Goal: Task Accomplishment & Management: Complete application form

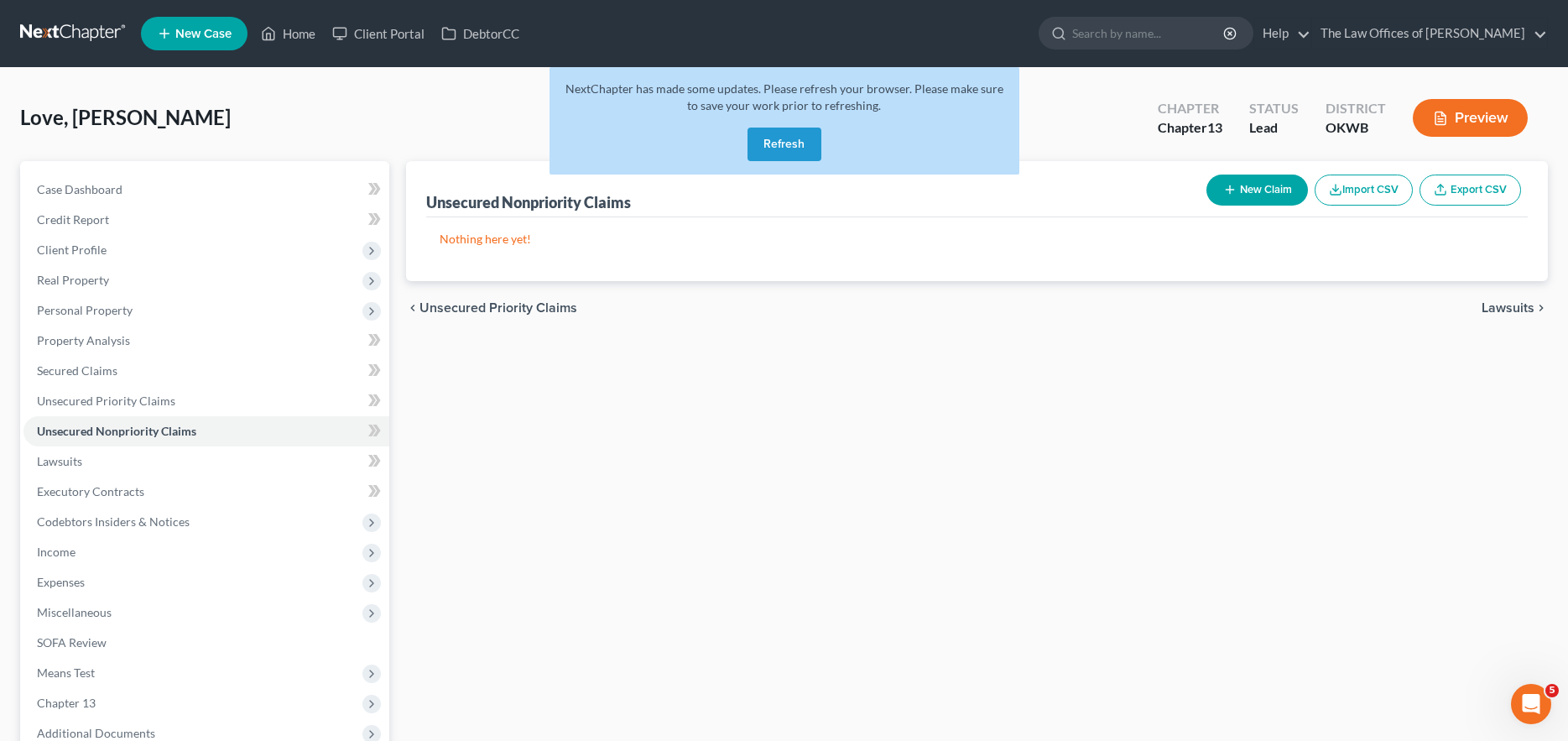
click at [813, 142] on button "Refresh" at bounding box center [784, 144] width 74 height 34
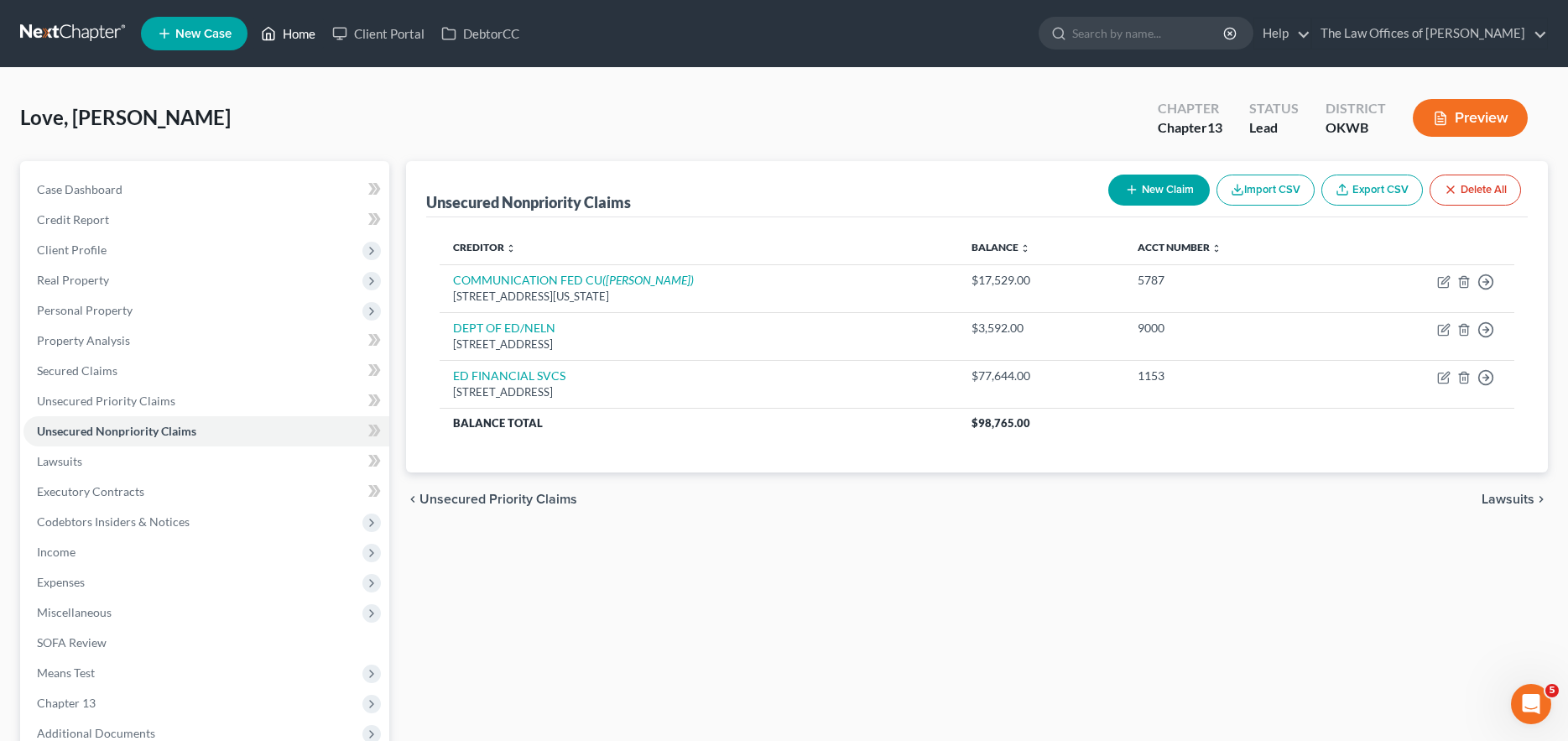
click at [310, 34] on link "Home" at bounding box center [288, 34] width 71 height 31
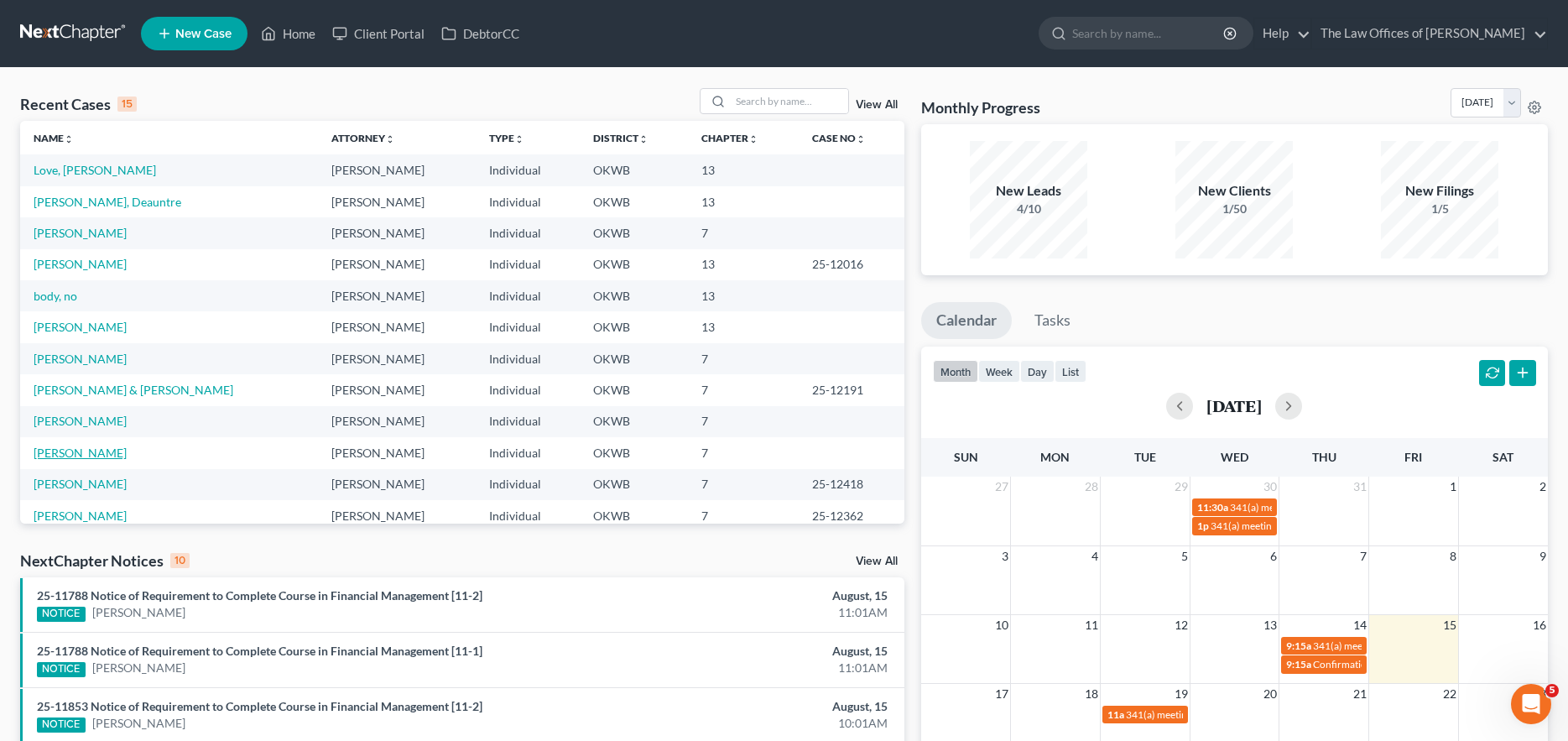
click at [101, 448] on link "Hawkins, Rodney" at bounding box center [80, 453] width 93 height 14
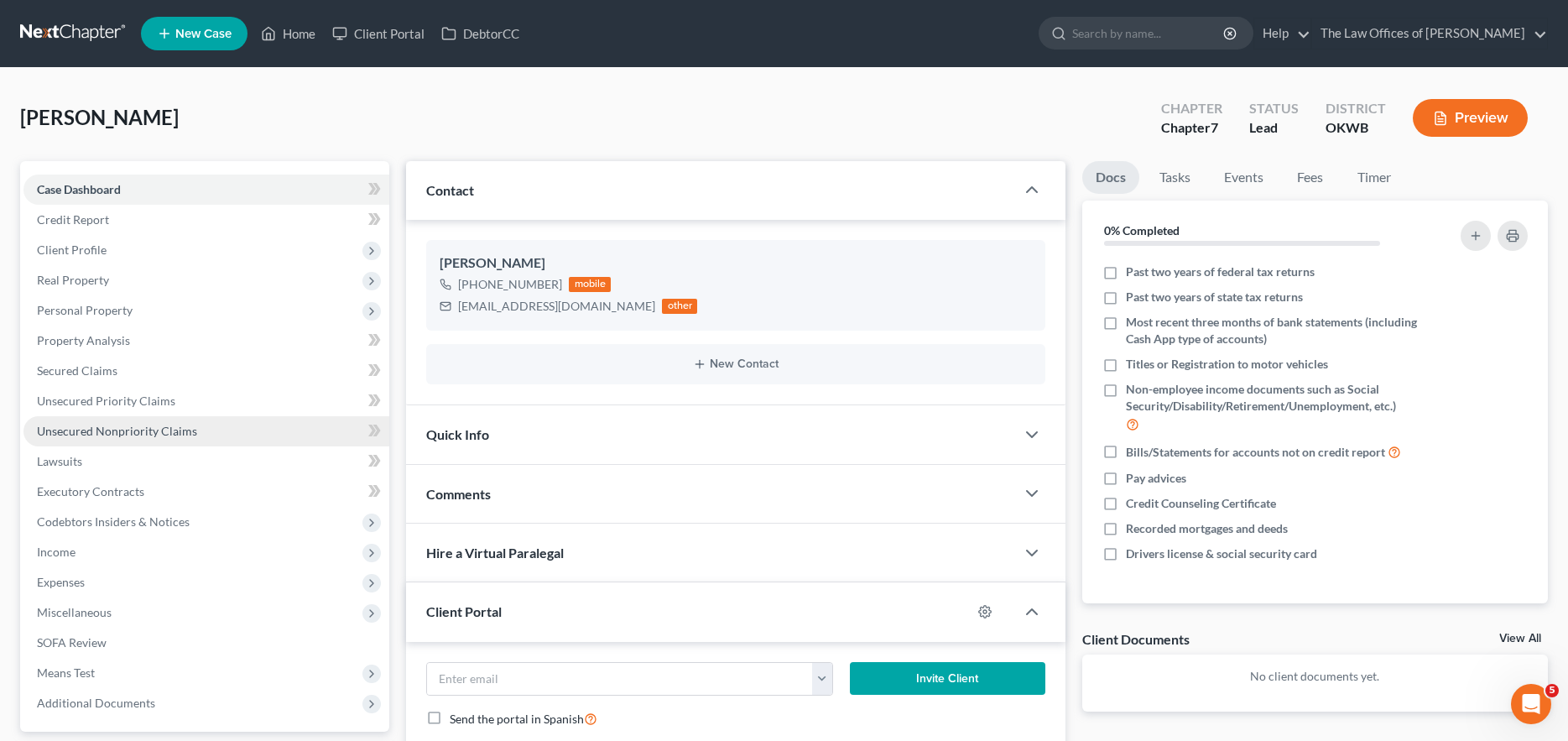
click at [90, 433] on span "Unsecured Nonpriority Claims" at bounding box center [117, 431] width 160 height 14
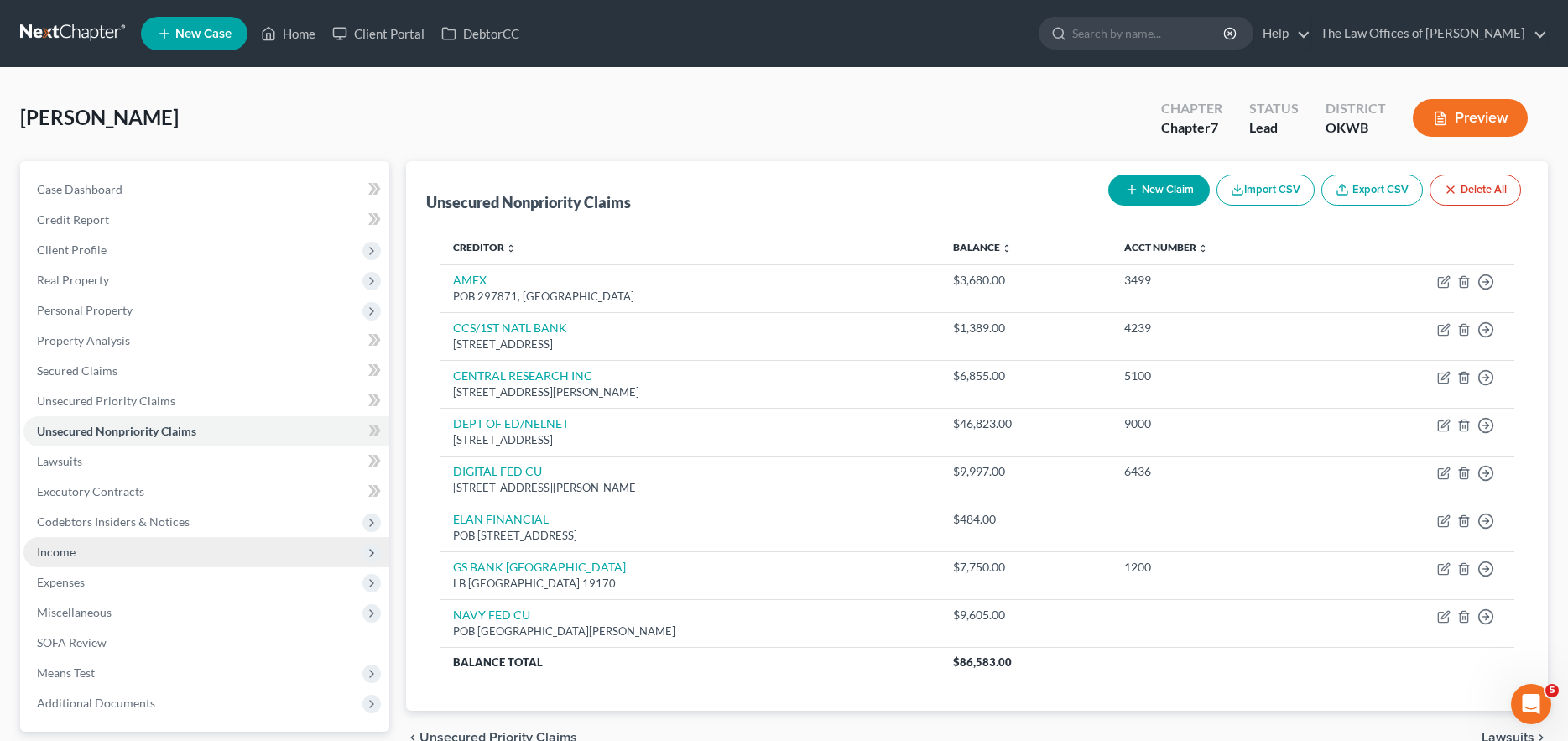
click at [81, 540] on span "Income" at bounding box center [206, 552] width 366 height 31
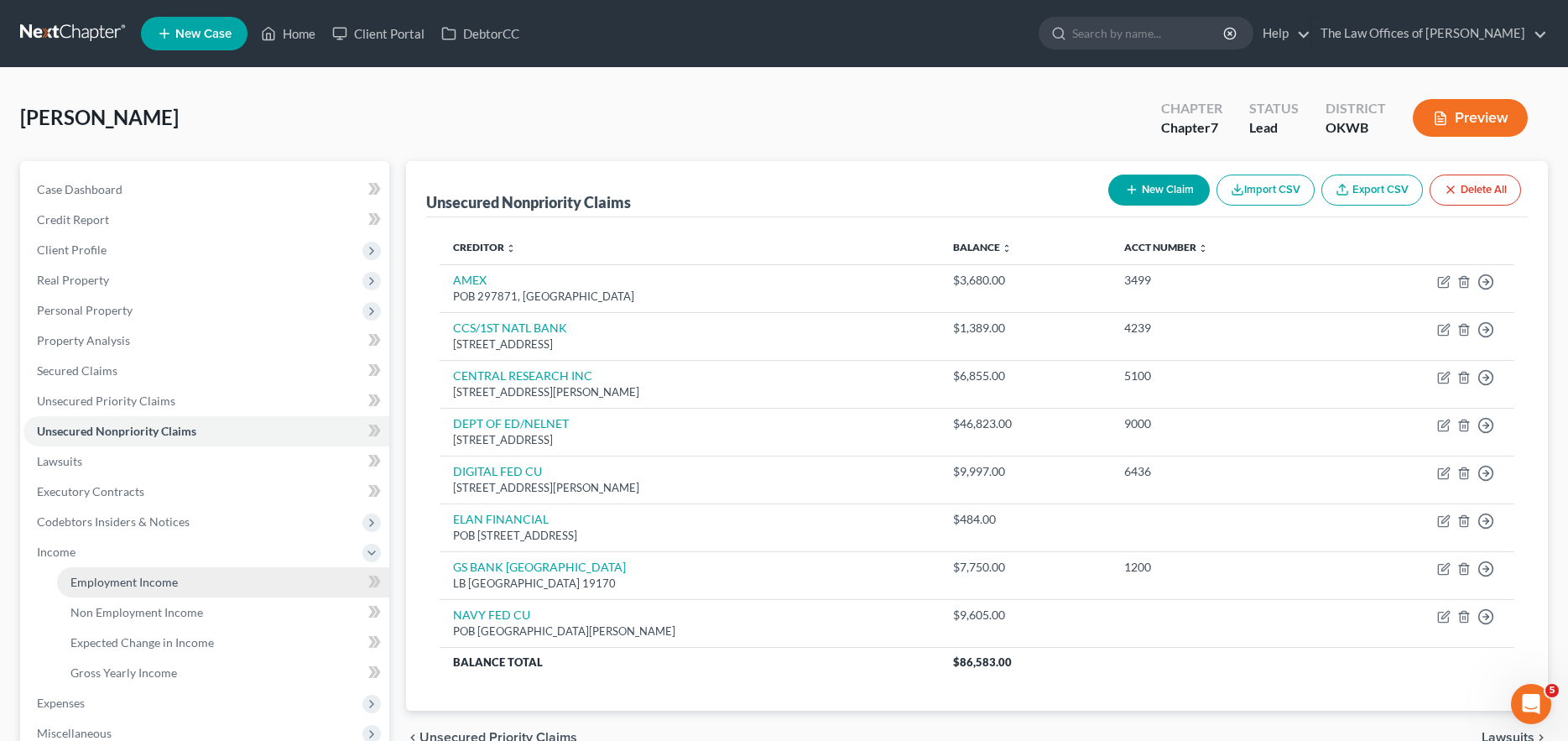
click at [83, 575] on span "Employment Income" at bounding box center [123, 582] width 108 height 14
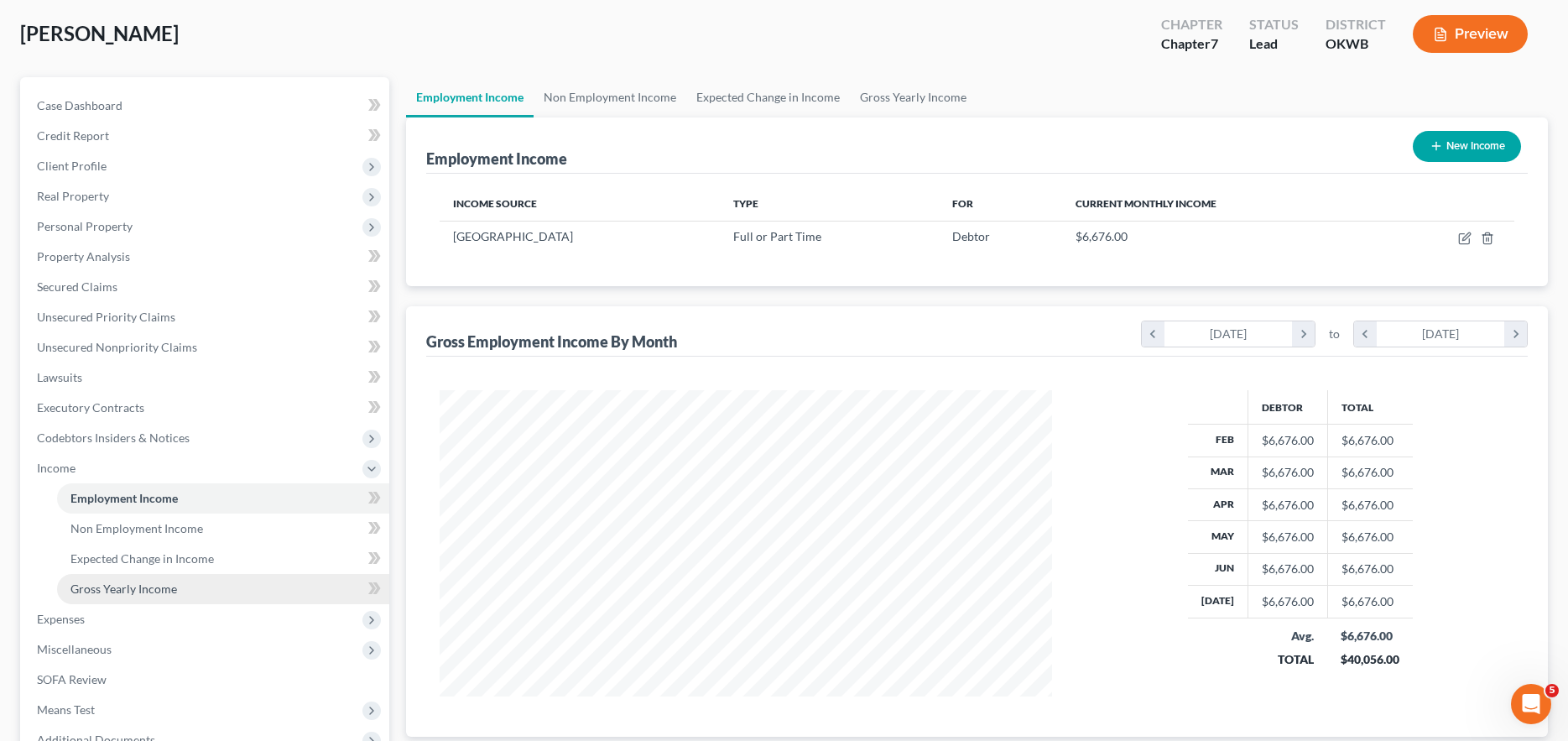
scroll to position [168, 0]
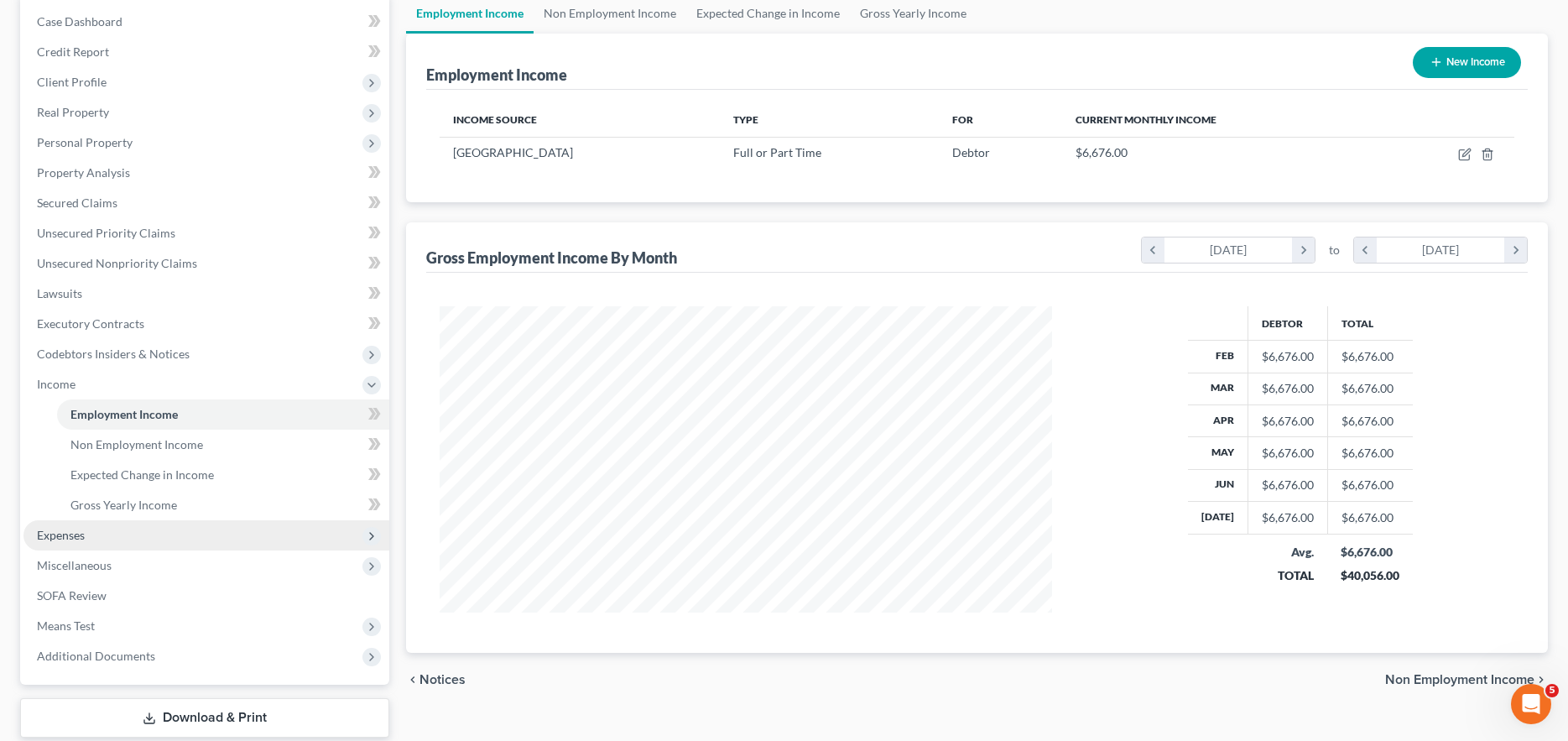
click at [152, 547] on span "Expenses" at bounding box center [206, 535] width 366 height 31
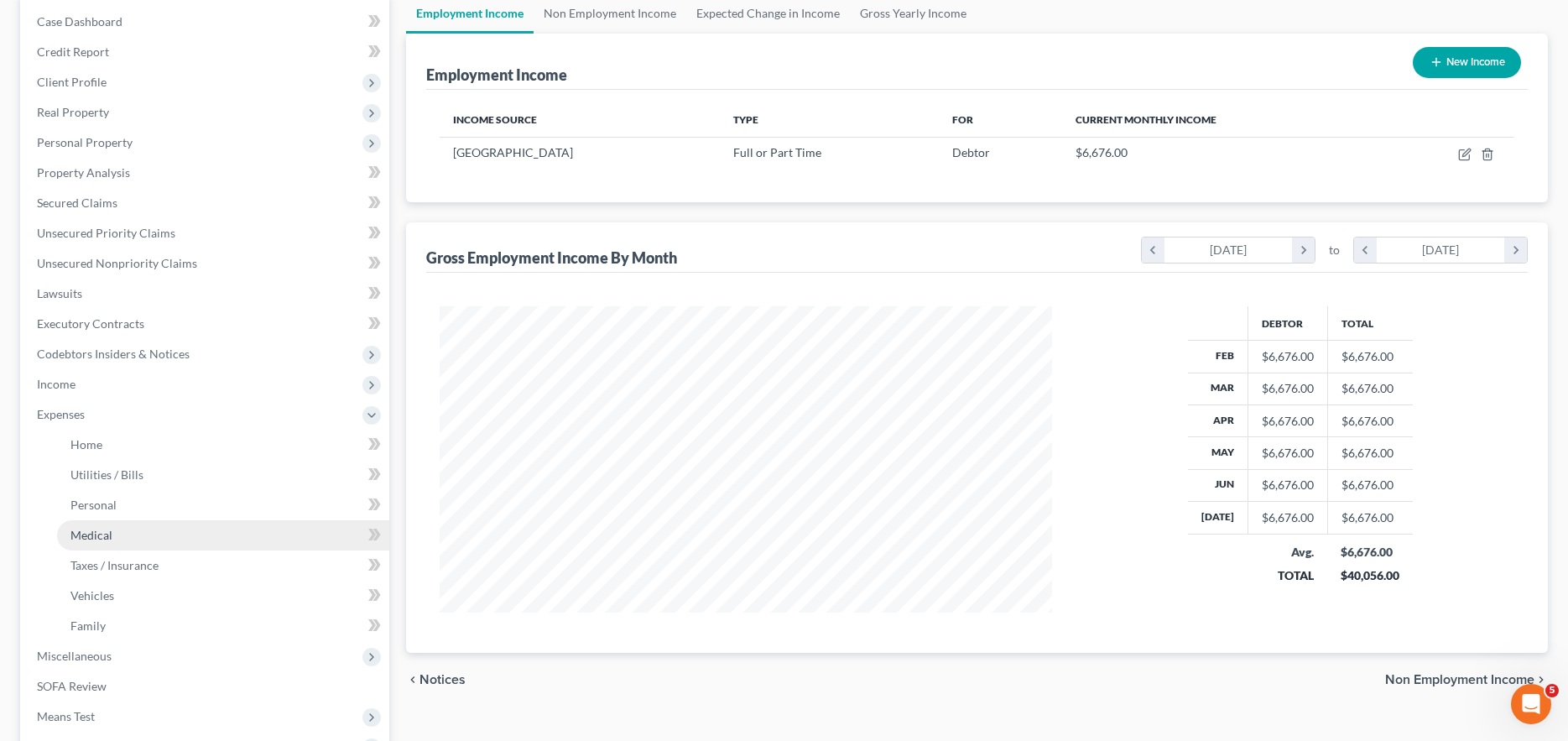
click at [165, 541] on link "Medical" at bounding box center [223, 535] width 333 height 31
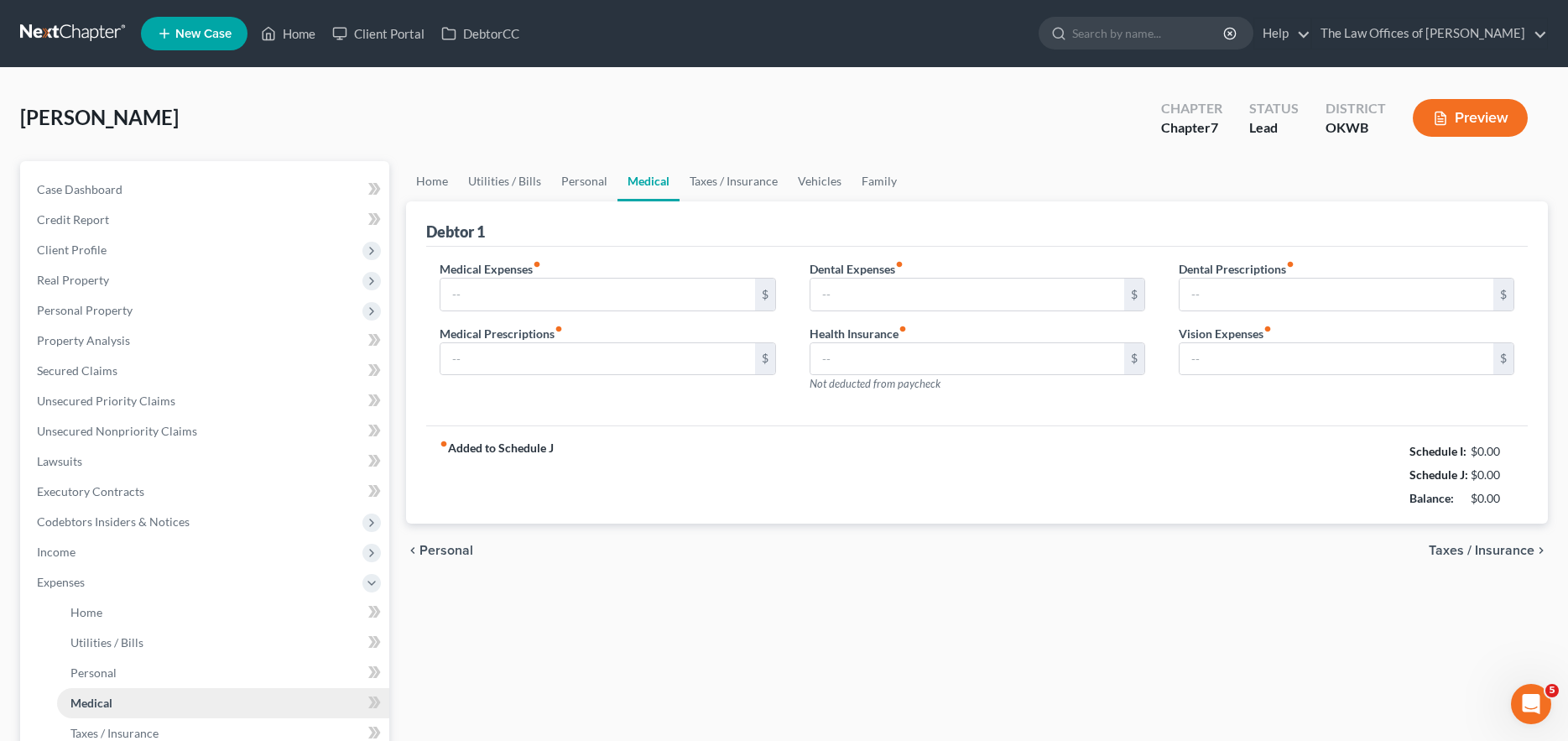
type input "300.00"
type input "0.00"
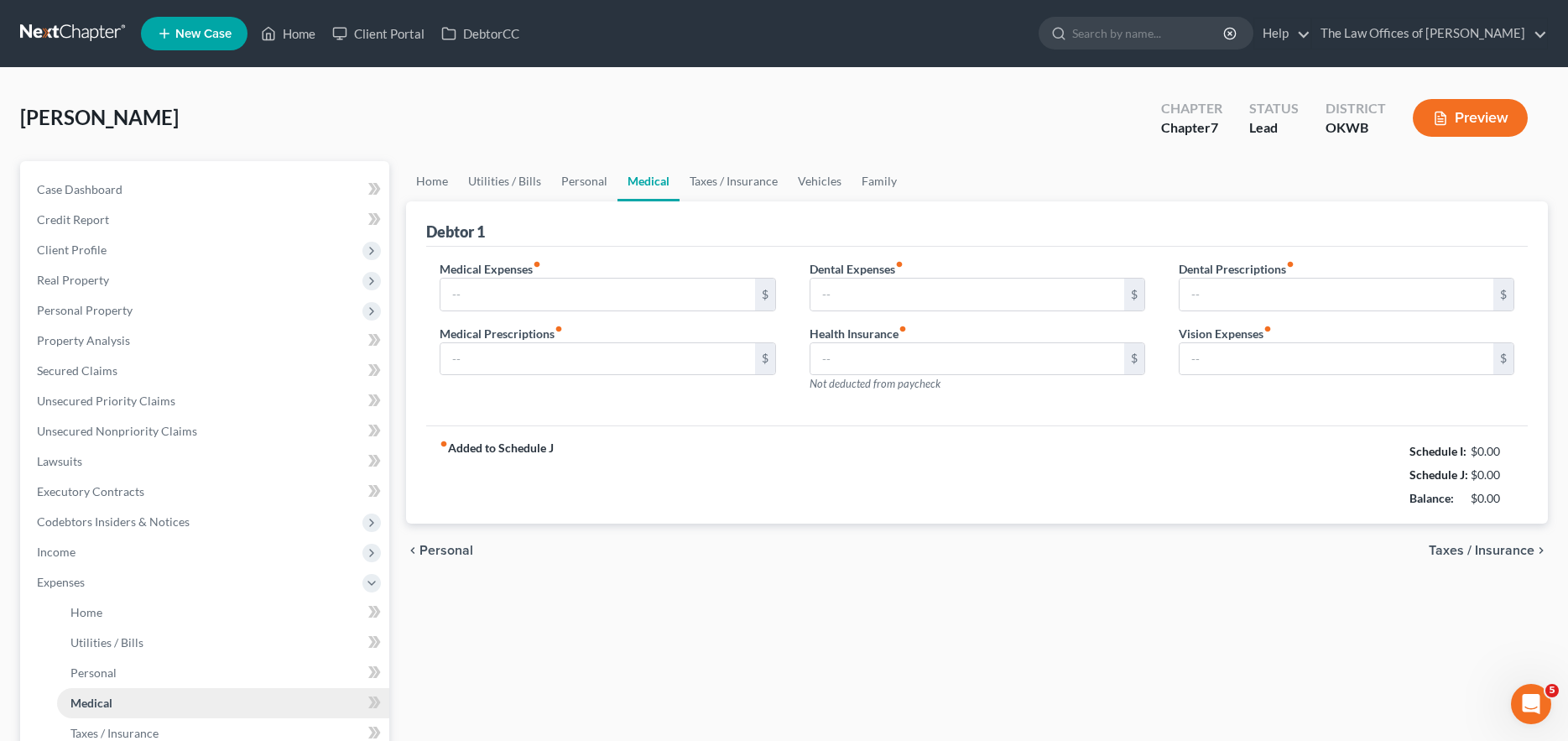
type input "0.00"
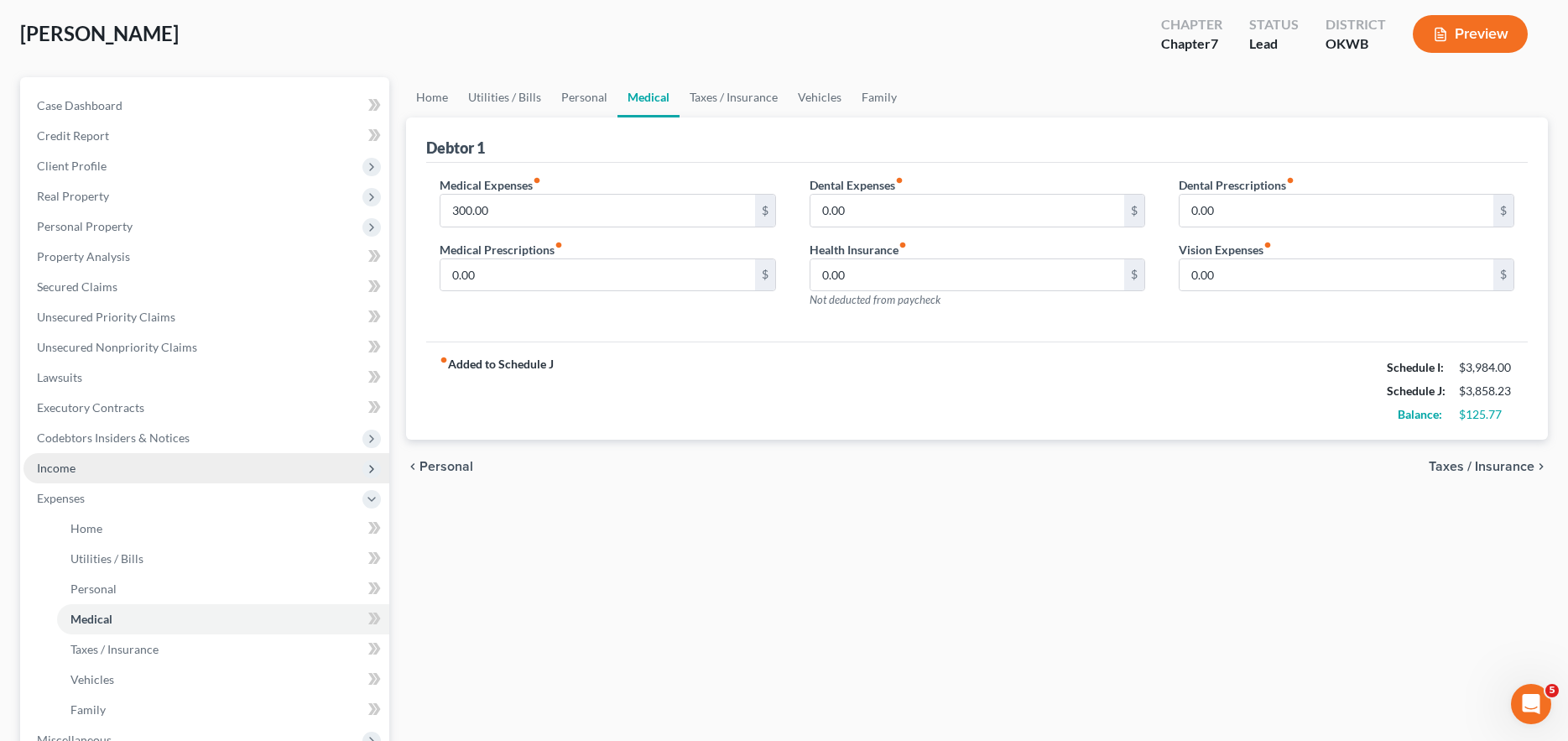
scroll to position [168, 0]
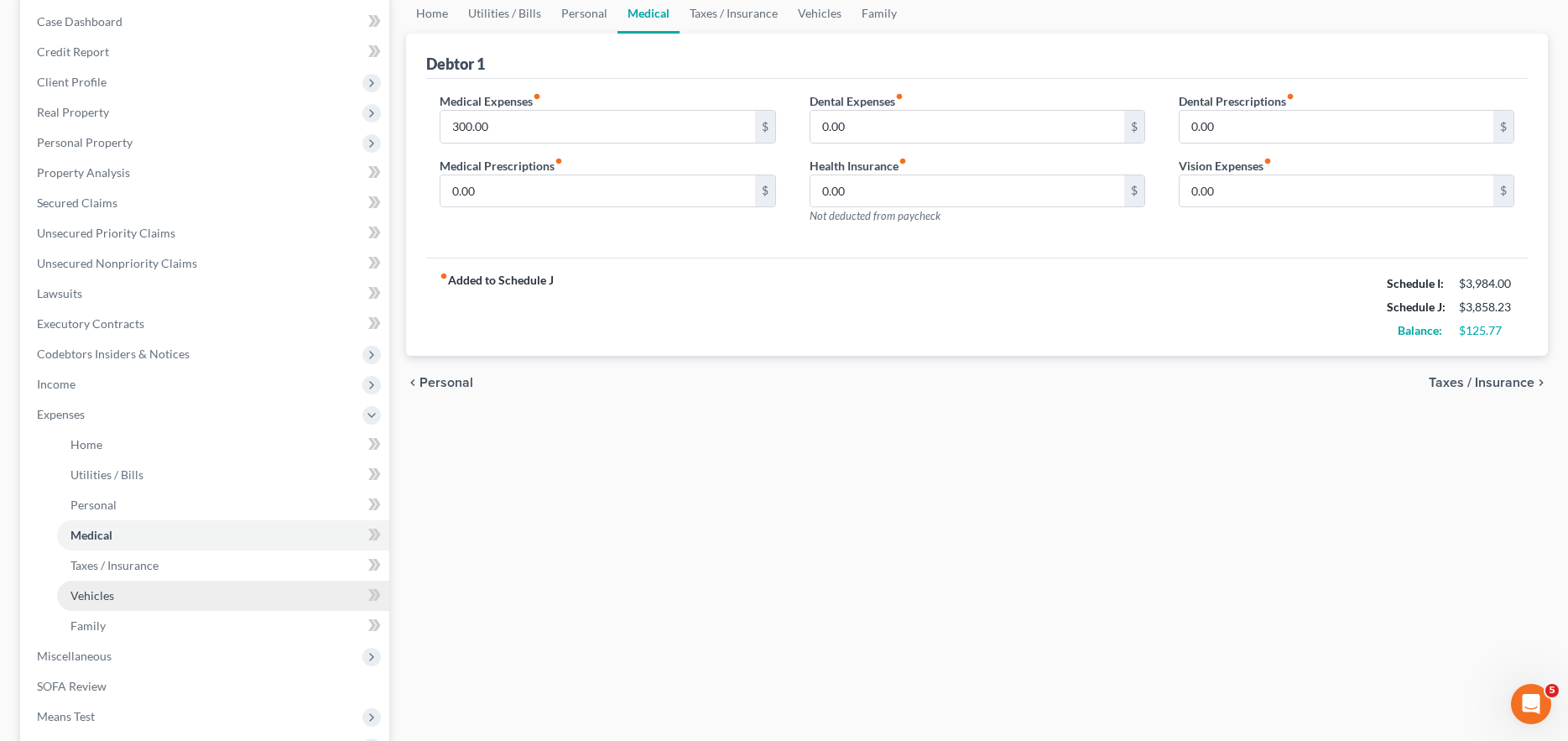
click at [160, 582] on link "Vehicles" at bounding box center [223, 596] width 333 height 31
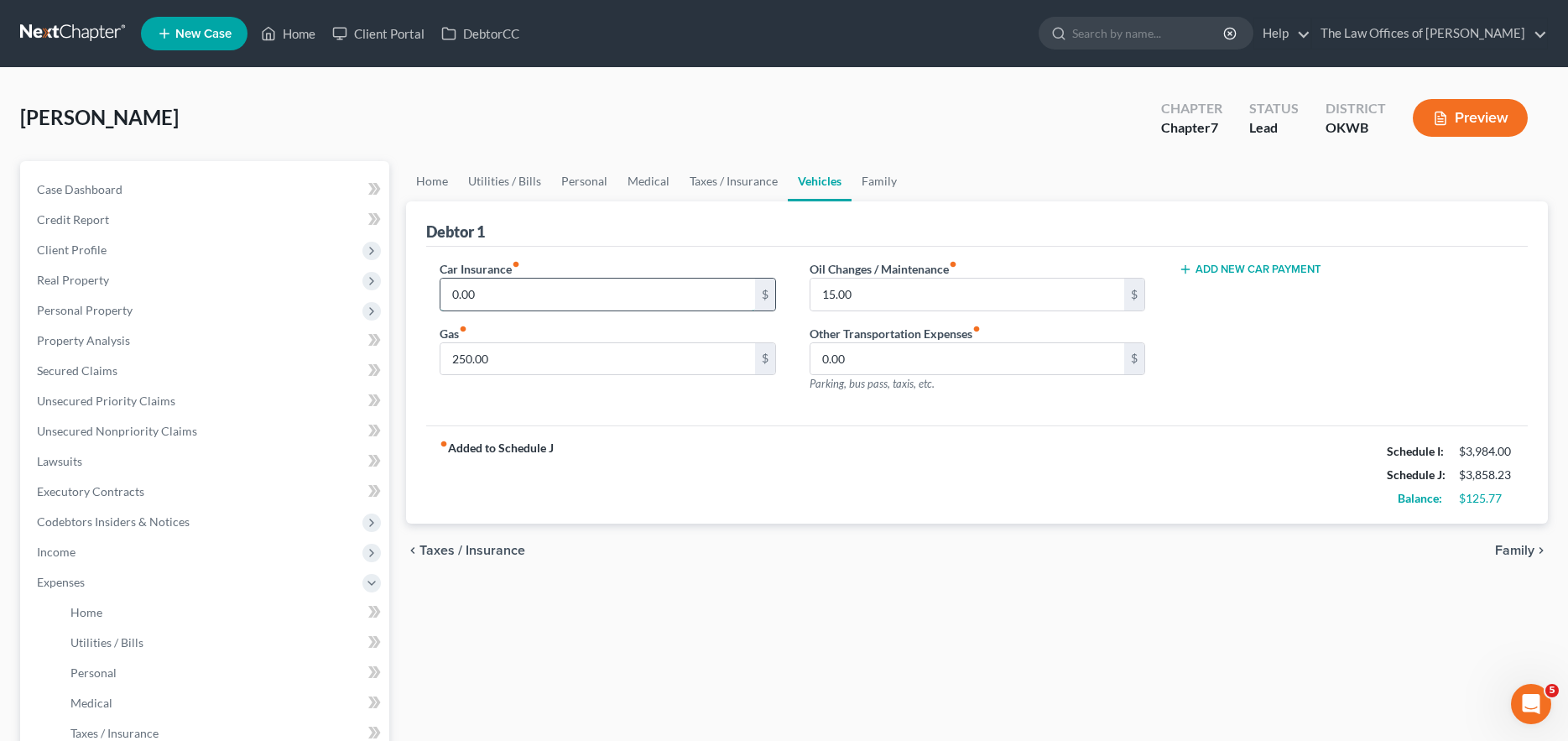
click at [470, 293] on input "0.00" at bounding box center [597, 294] width 314 height 32
type input "150"
click at [712, 182] on link "Taxes / Insurance" at bounding box center [734, 181] width 109 height 41
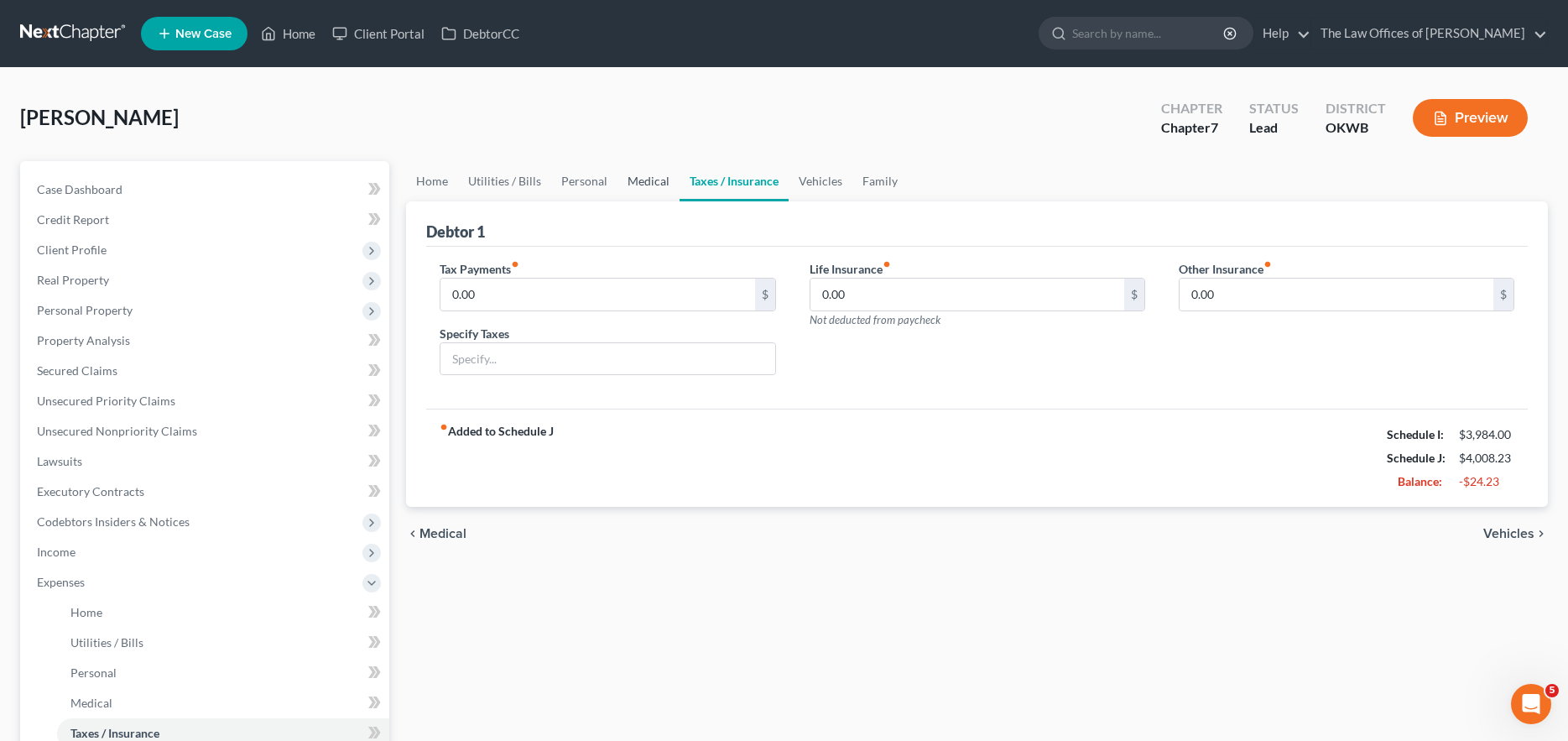
click at [640, 172] on link "Medical" at bounding box center [648, 181] width 62 height 41
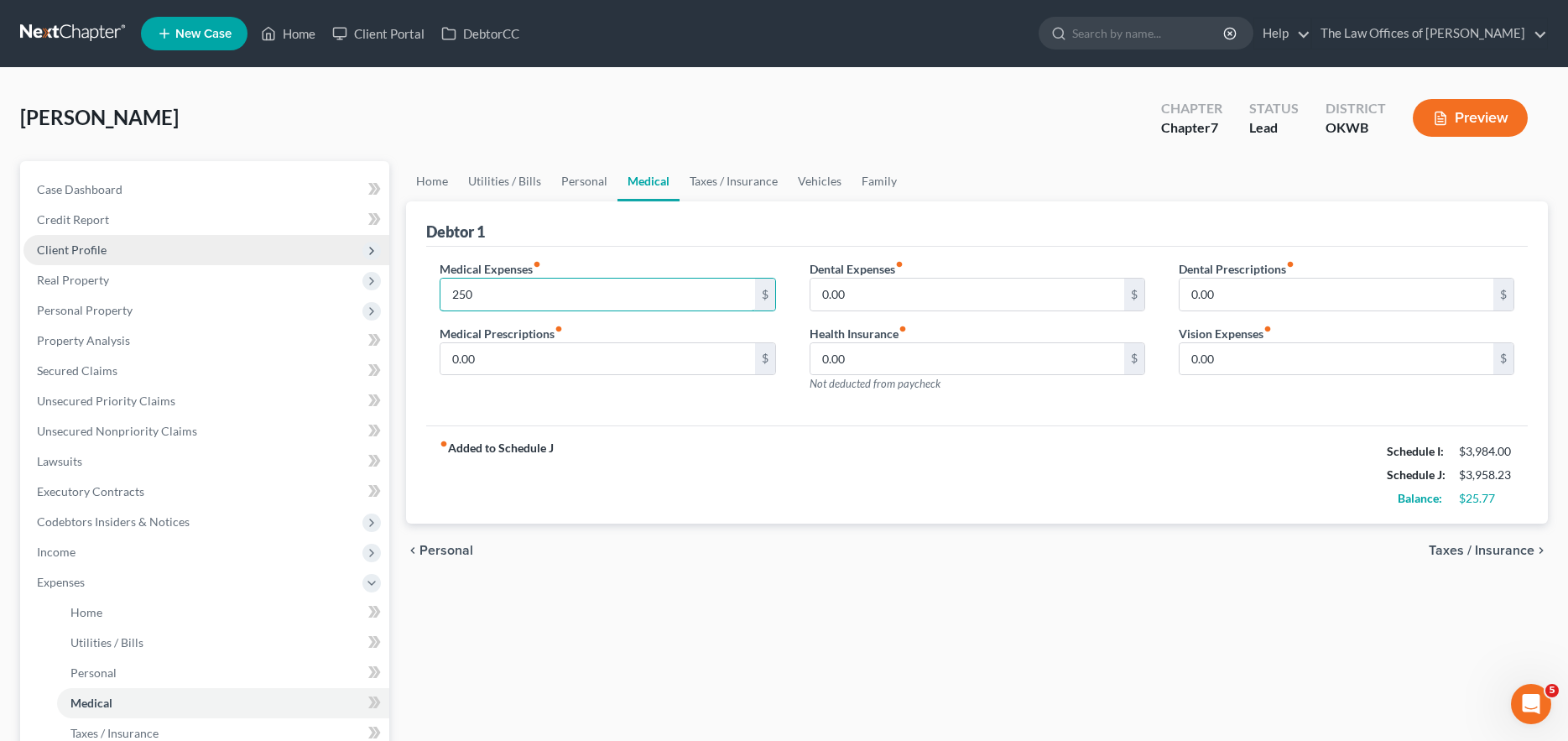
type input "250"
click at [563, 174] on link "Personal" at bounding box center [584, 181] width 66 height 41
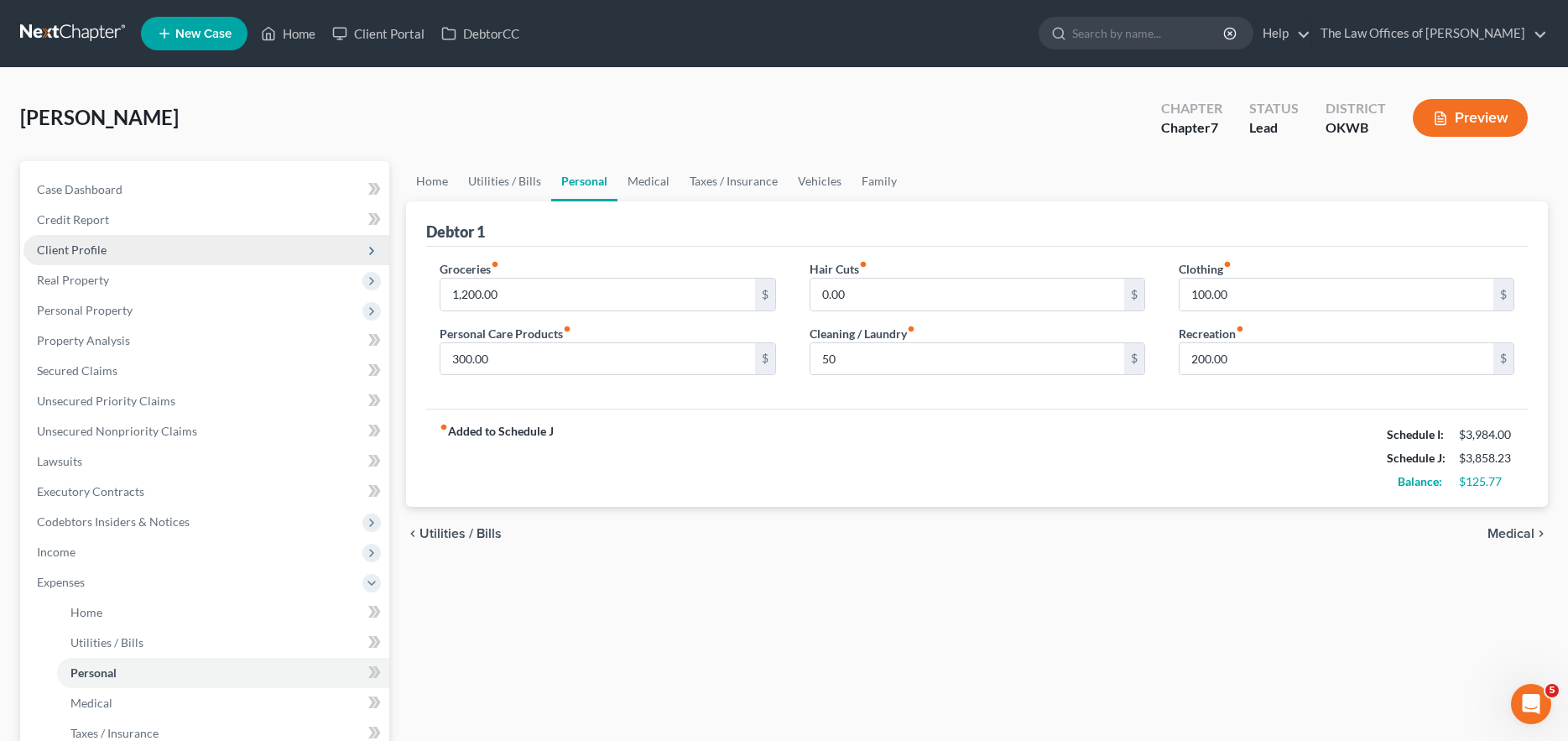
click at [172, 266] on span "Real Property" at bounding box center [206, 281] width 366 height 31
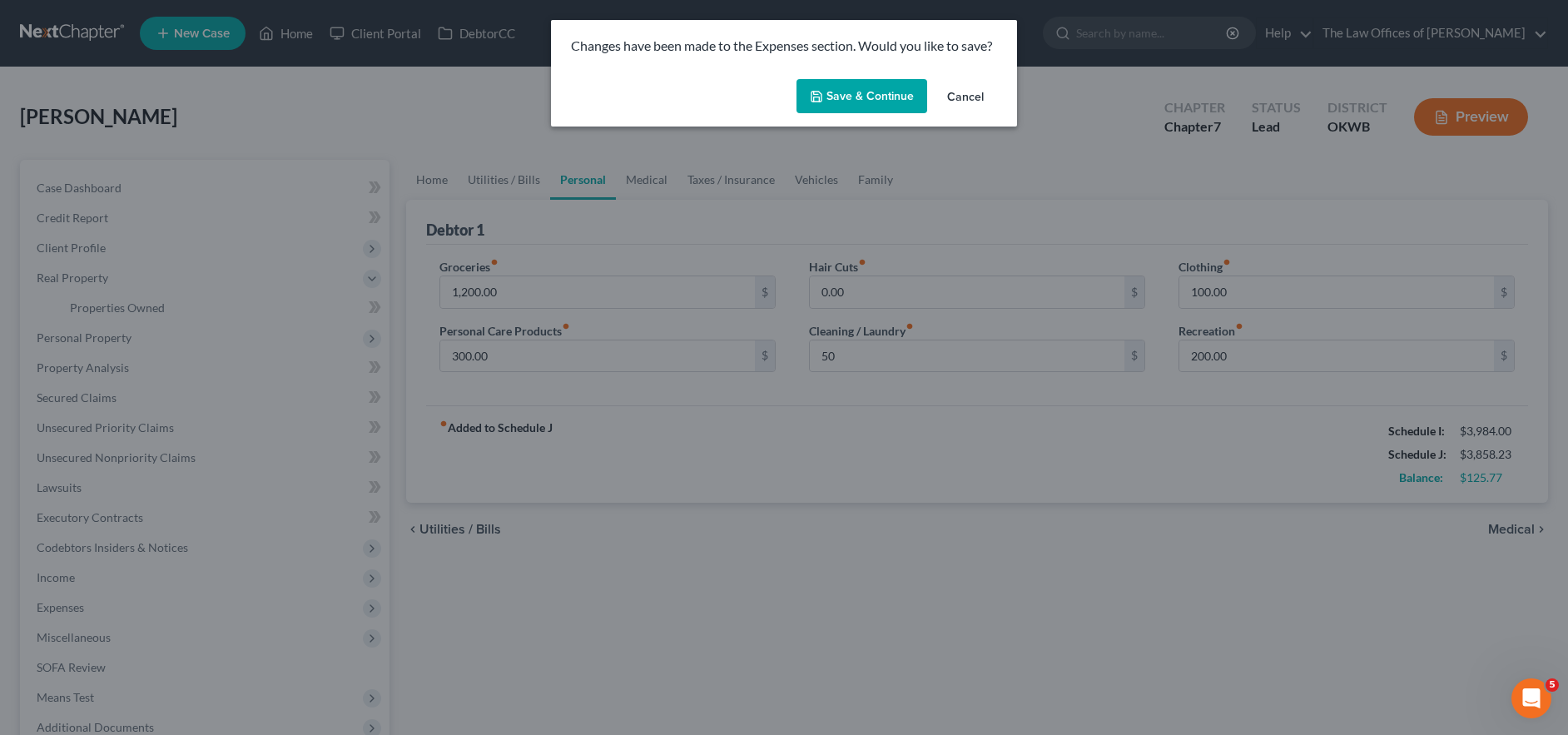
click at [959, 102] on button "Cancel" at bounding box center [966, 97] width 64 height 33
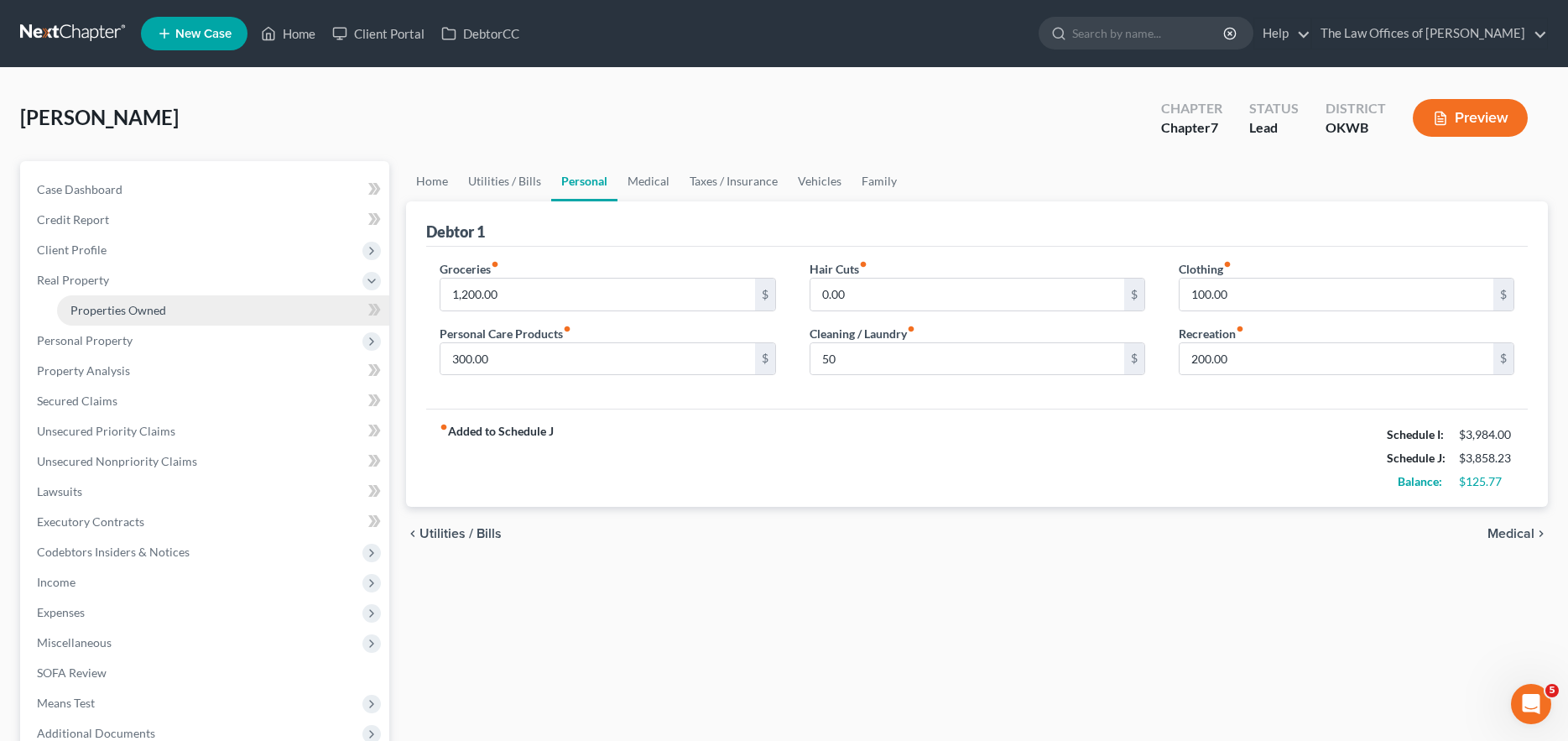
click at [88, 321] on link "Properties Owned" at bounding box center [223, 310] width 333 height 31
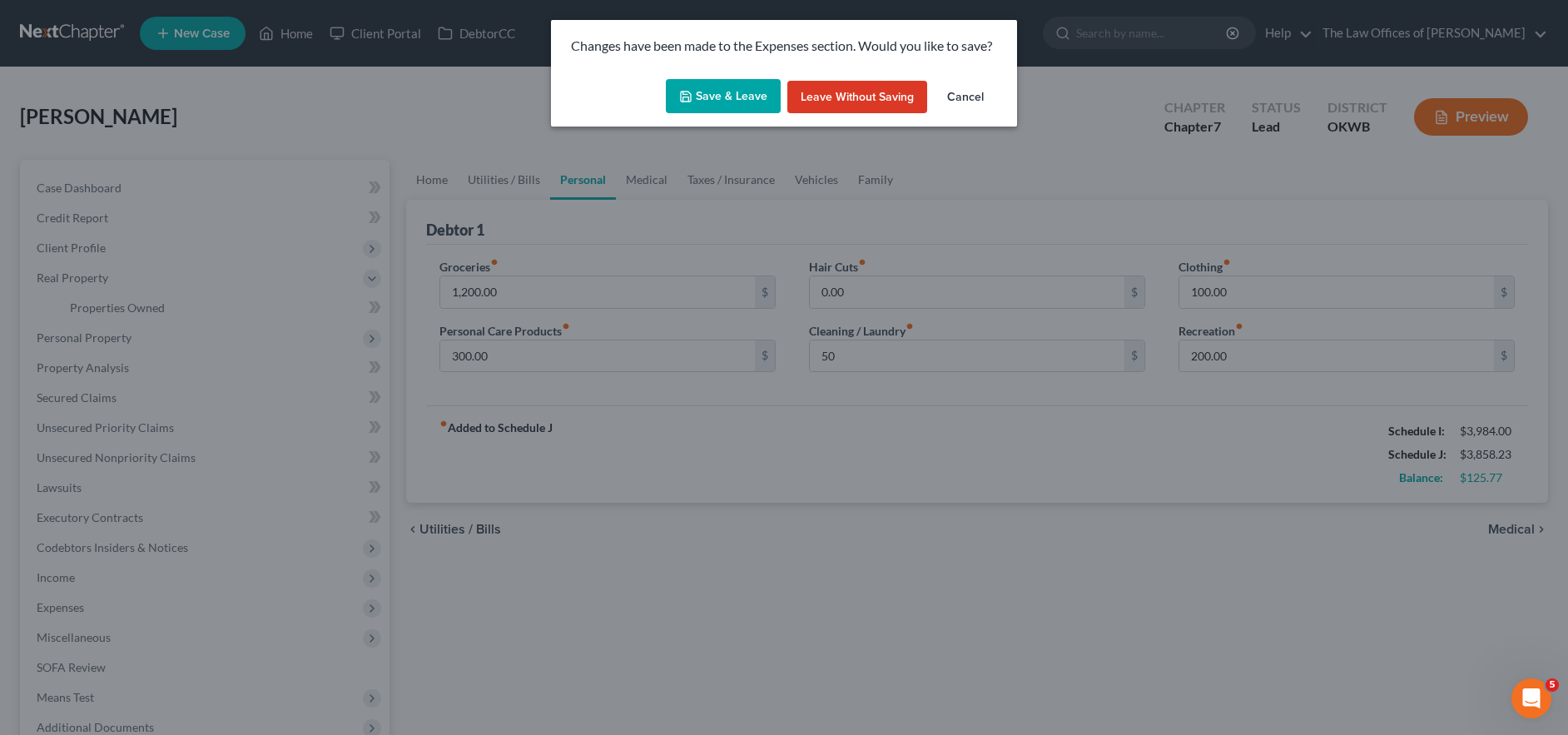
click at [735, 98] on button "Save & Leave" at bounding box center [723, 97] width 115 height 35
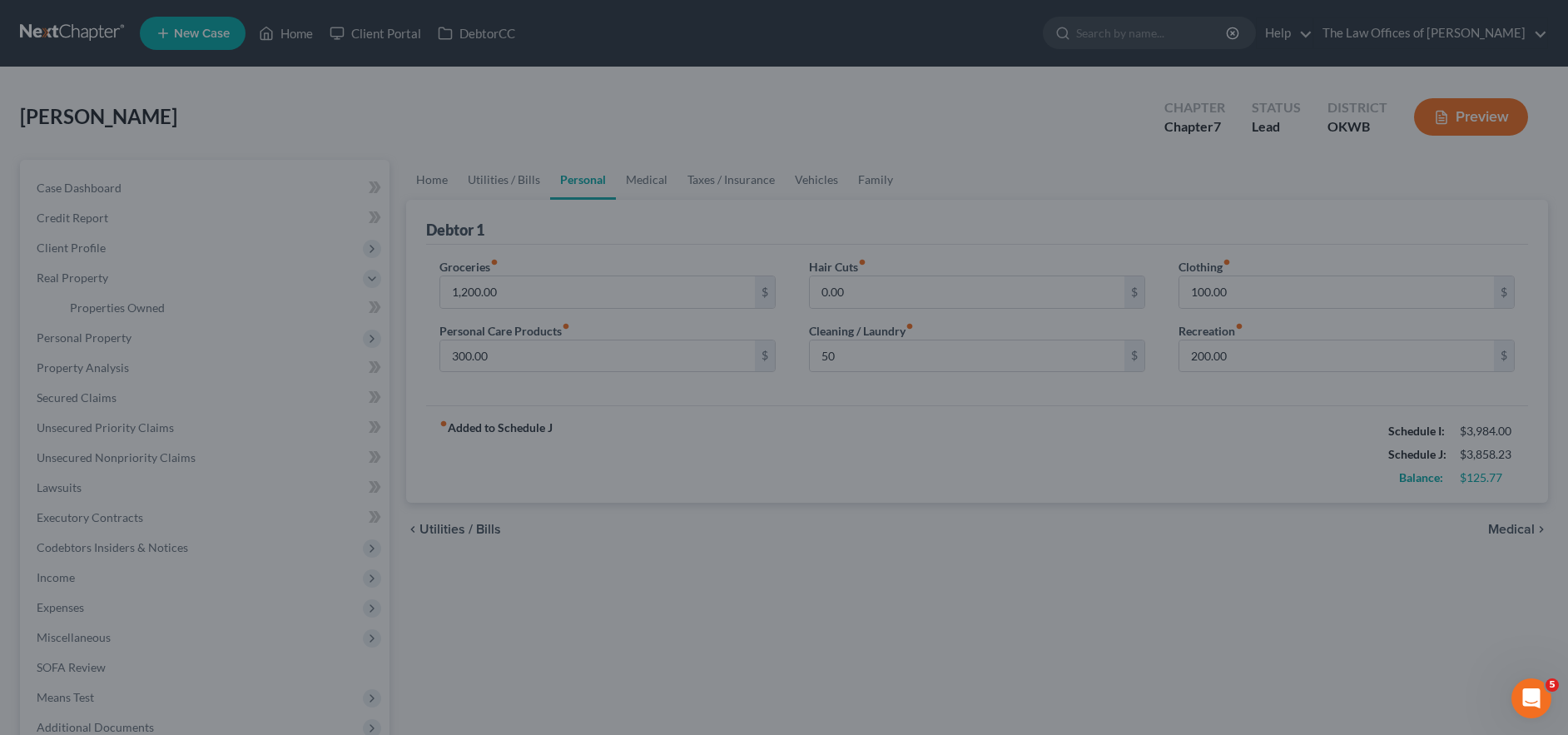
type input "50.00"
